Goal: Share content: Share content

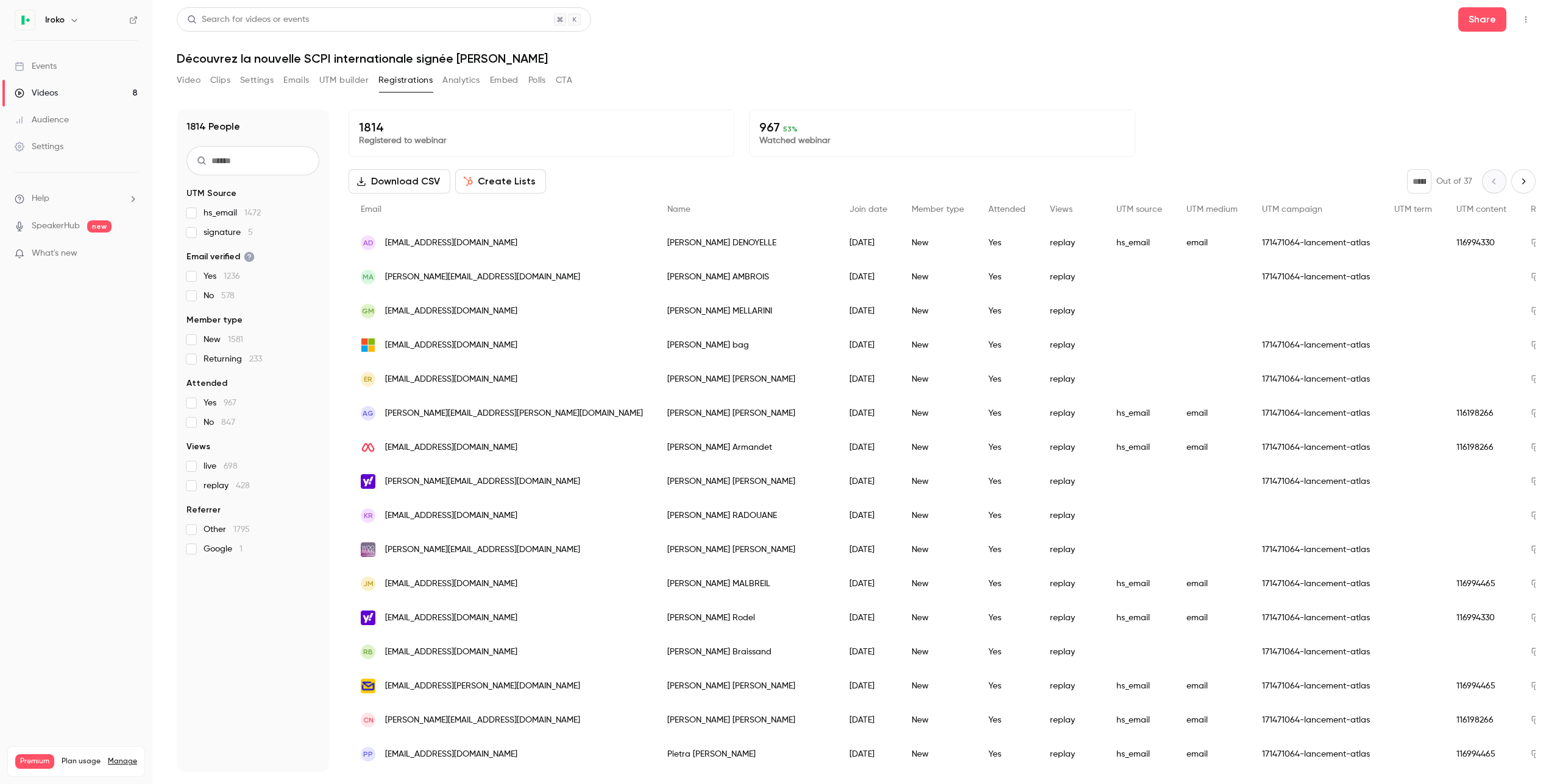
click at [47, 95] on div "Videos" at bounding box center [36, 93] width 44 height 12
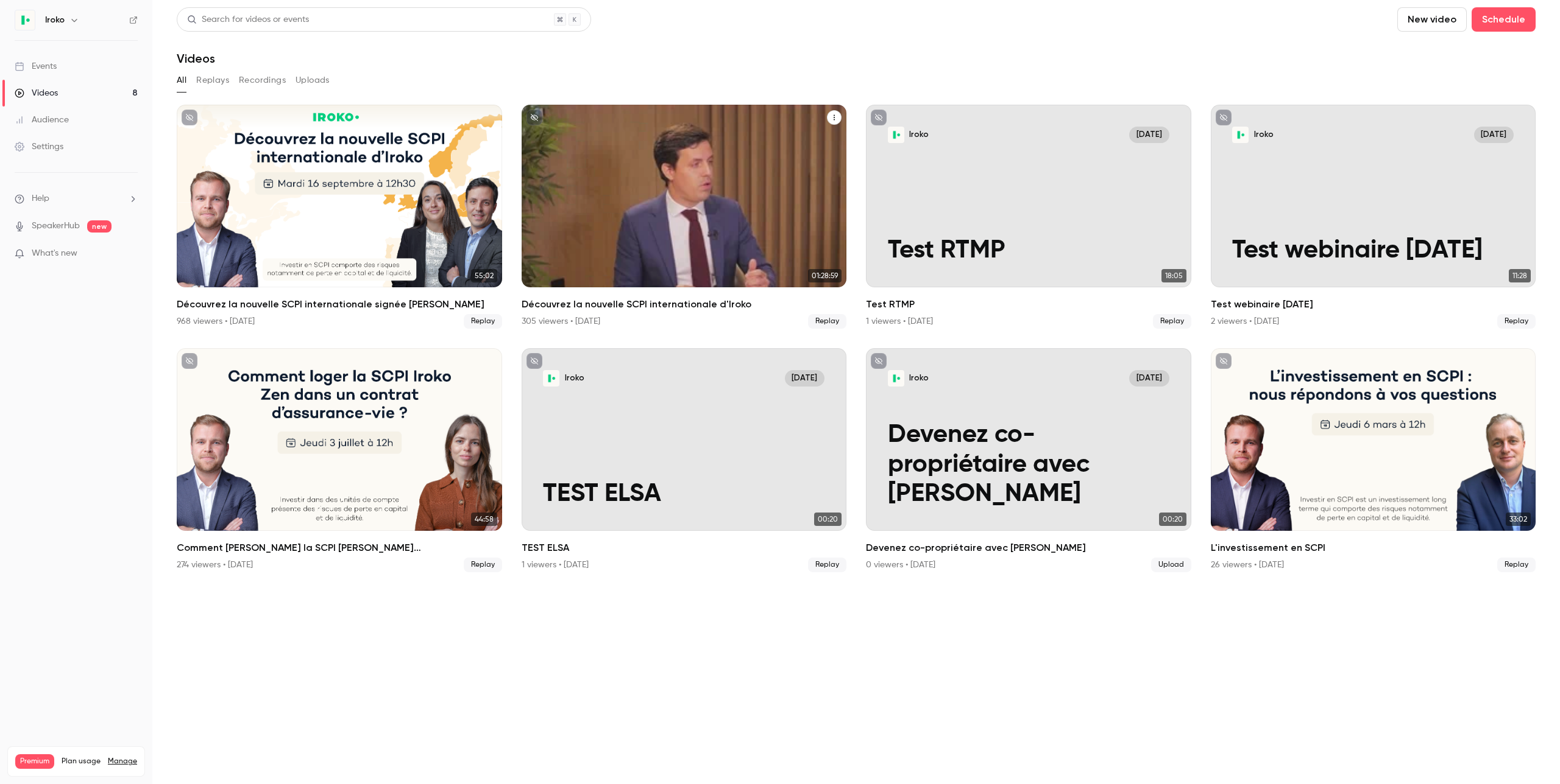
click at [710, 171] on div "Découvrez la nouvelle SCPI internationale d'Iroko" at bounding box center [683, 196] width 325 height 183
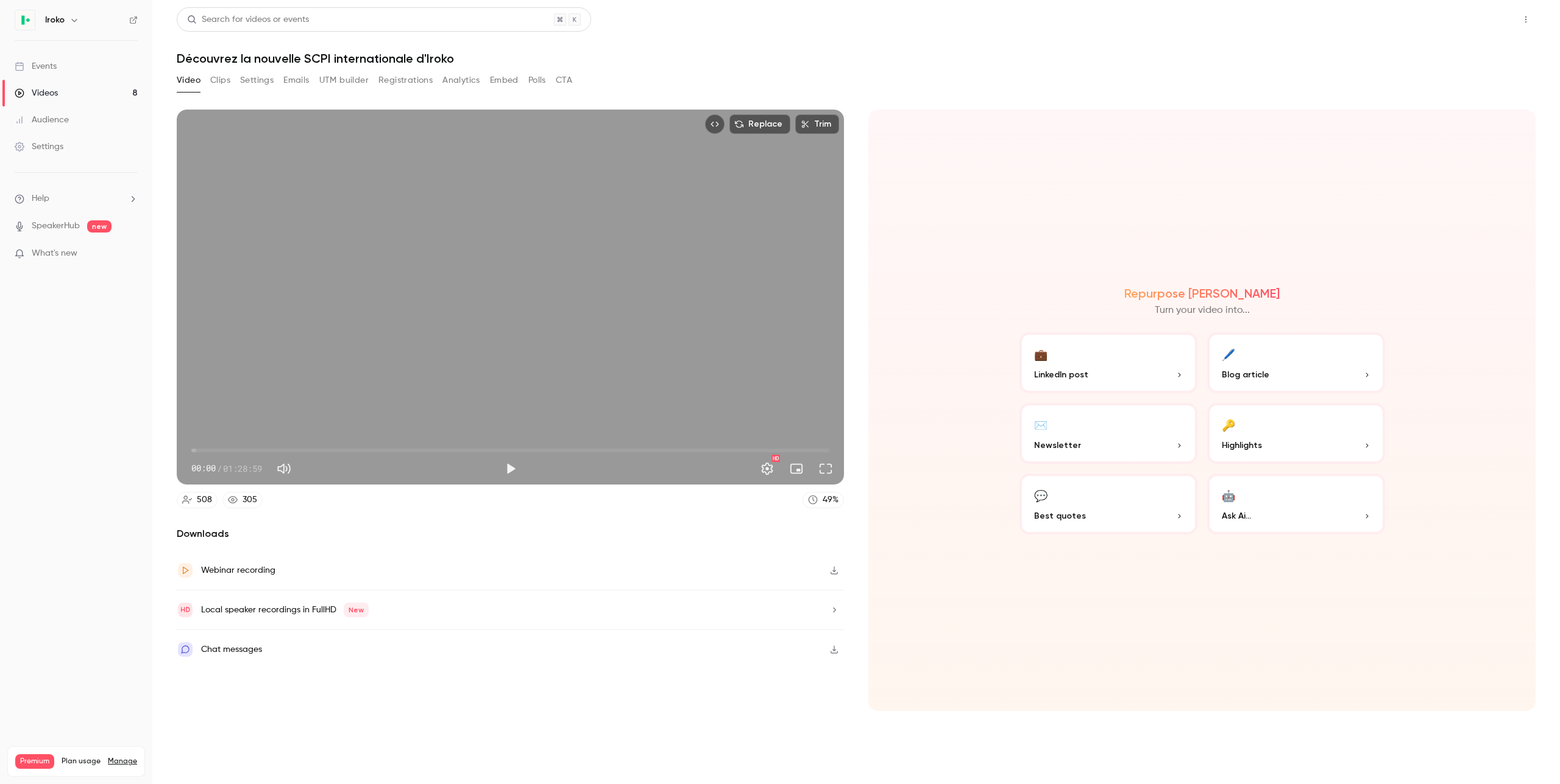
click at [1492, 30] on button "Share" at bounding box center [1481, 20] width 48 height 25
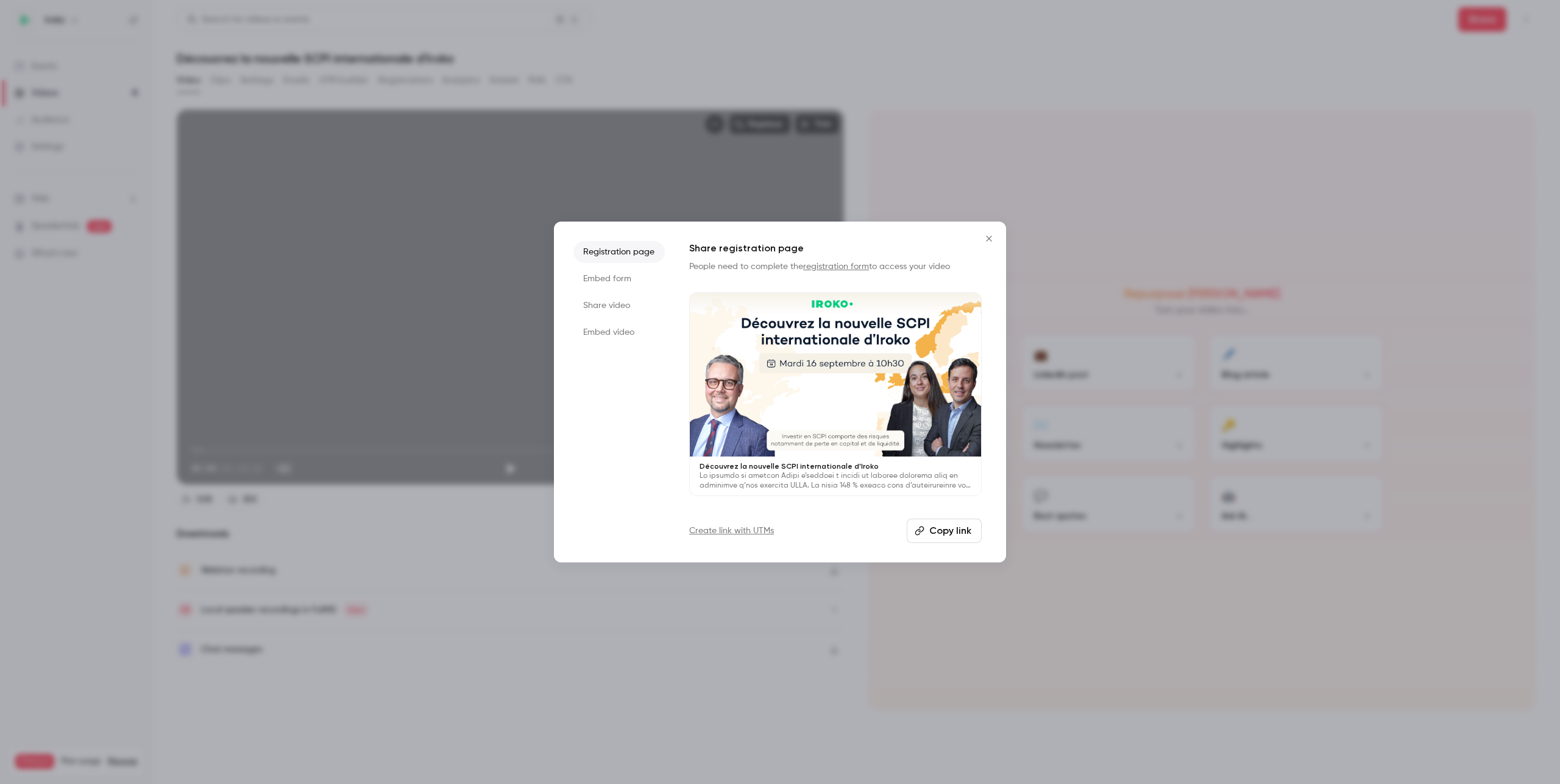
click at [954, 529] on button "Copy link" at bounding box center [944, 531] width 75 height 25
